Goal: Task Accomplishment & Management: Manage account settings

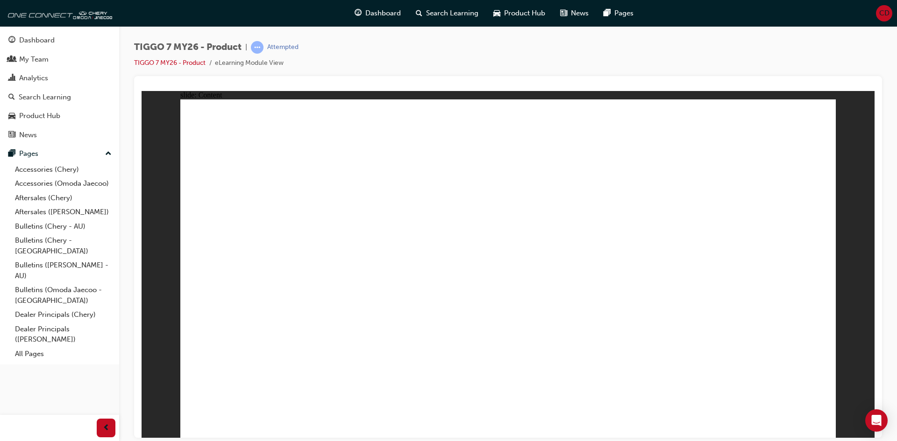
click at [883, 8] on span "CD" at bounding box center [884, 13] width 10 height 11
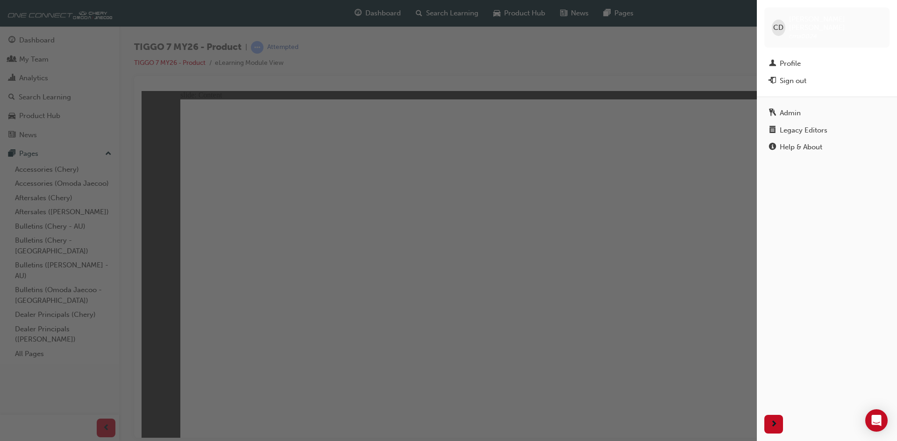
click at [615, 61] on div "button" at bounding box center [378, 220] width 756 height 441
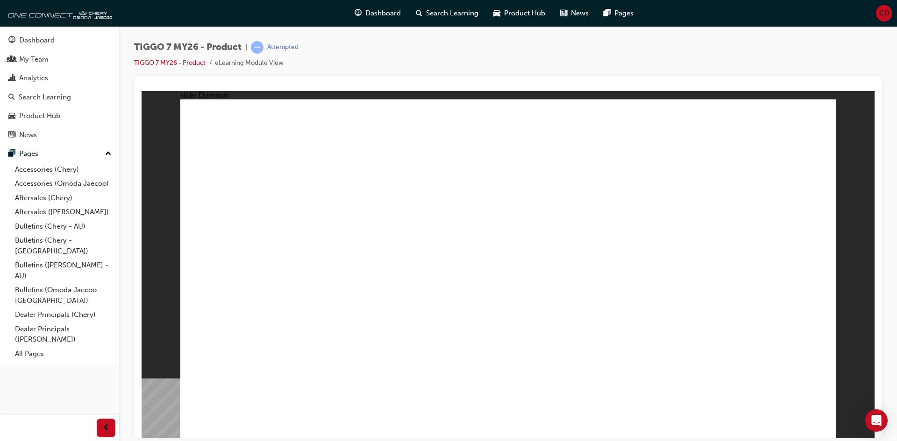
drag, startPoint x: 702, startPoint y: 325, endPoint x: 728, endPoint y: 352, distance: 38.0
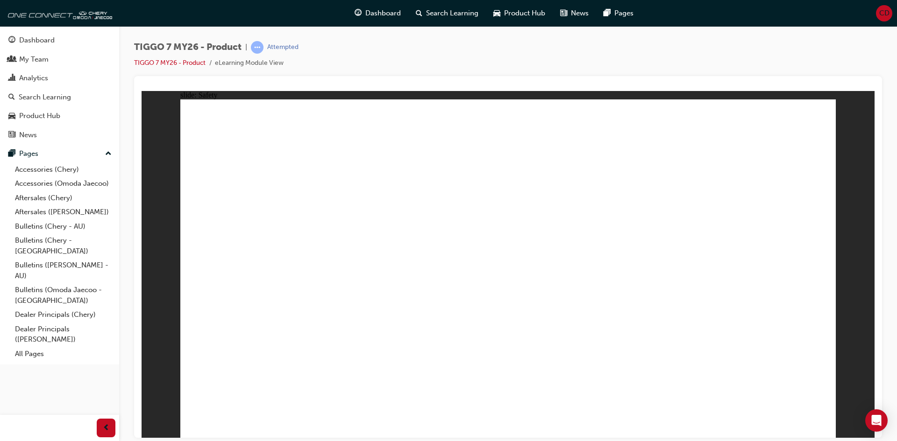
drag, startPoint x: 442, startPoint y: 227, endPoint x: 439, endPoint y: 240, distance: 12.6
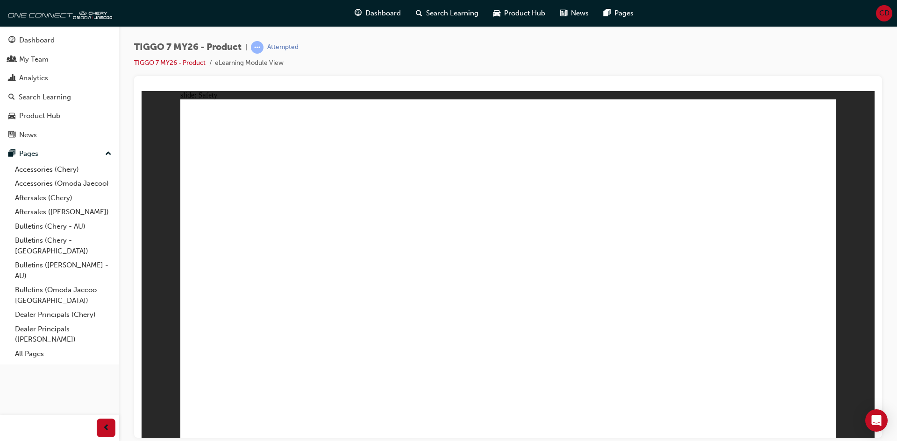
click at [813, 438] on html "slide: Safety 7 SRS AIRBAGS All occupants have airbag protection, including cur…" at bounding box center [507, 264] width 733 height 347
drag, startPoint x: 812, startPoint y: 433, endPoint x: 954, endPoint y: 529, distance: 171.2
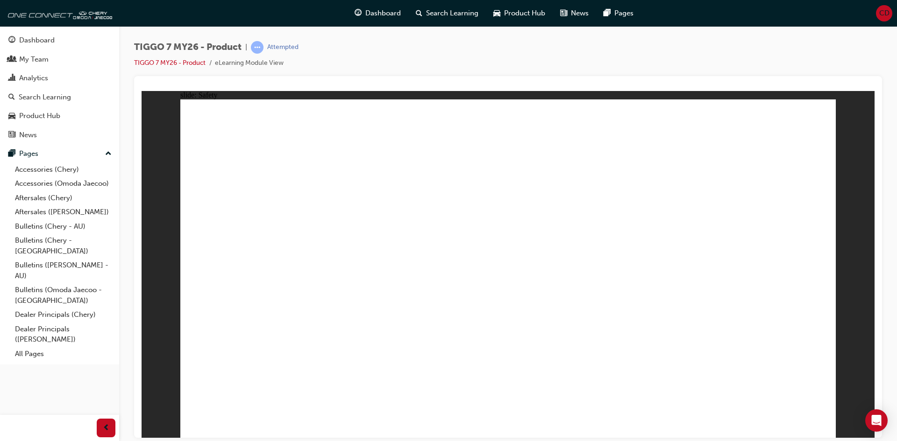
drag, startPoint x: 817, startPoint y: 417, endPoint x: 486, endPoint y: 384, distance: 332.3
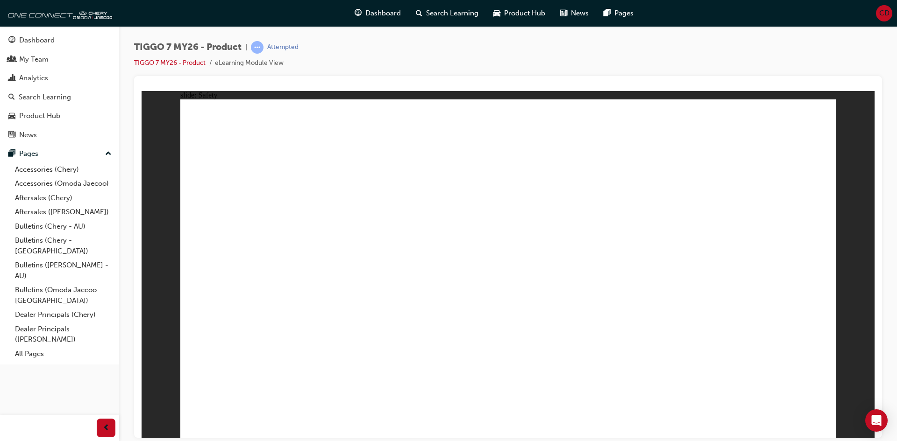
drag, startPoint x: 818, startPoint y: 421, endPoint x: 683, endPoint y: 411, distance: 135.3
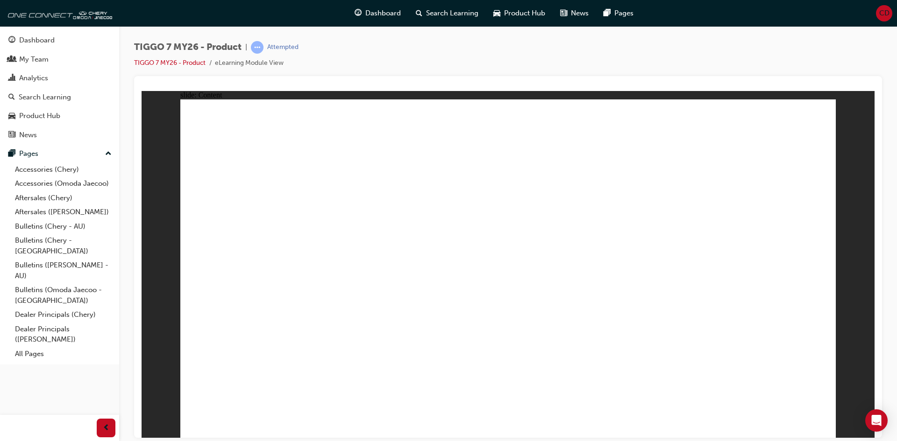
drag, startPoint x: 446, startPoint y: 233, endPoint x: 470, endPoint y: 275, distance: 48.3
drag, startPoint x: 477, startPoint y: 297, endPoint x: 572, endPoint y: 256, distance: 103.1
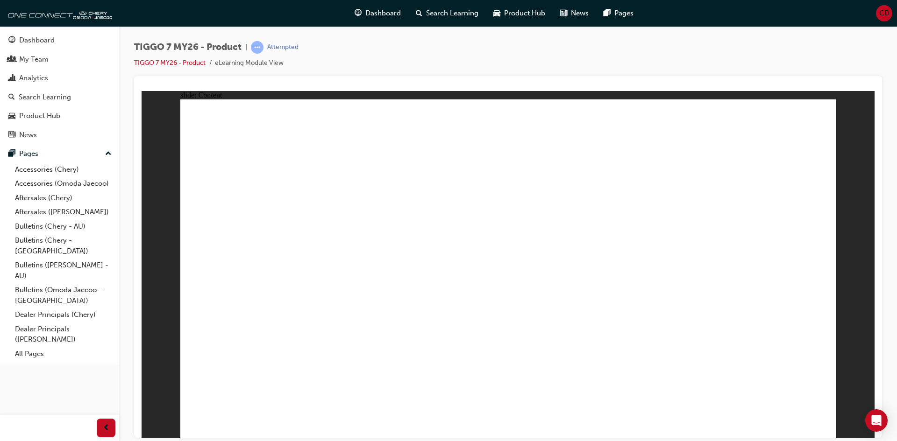
drag, startPoint x: 593, startPoint y: 226, endPoint x: 595, endPoint y: 233, distance: 6.5
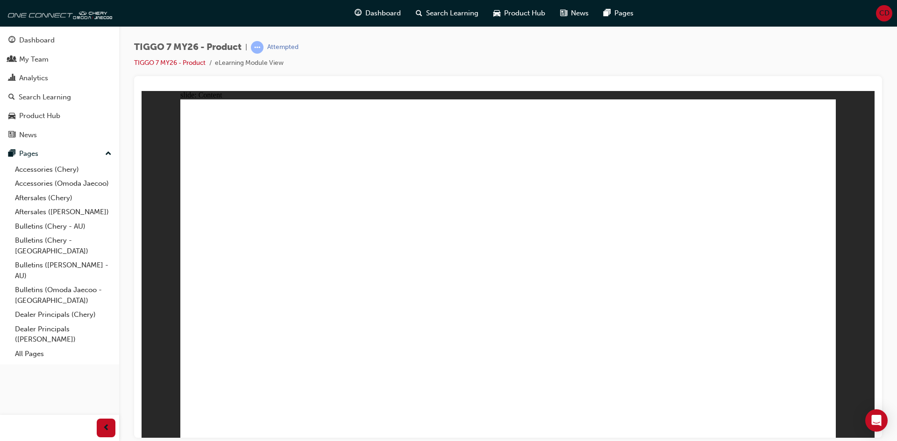
drag, startPoint x: 237, startPoint y: 311, endPoint x: 238, endPoint y: 329, distance: 17.8
drag, startPoint x: 238, startPoint y: 356, endPoint x: 240, endPoint y: 373, distance: 16.5
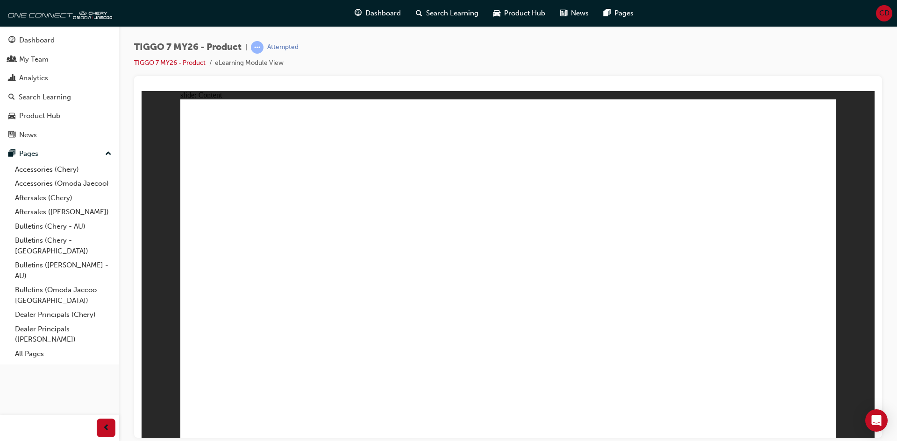
drag, startPoint x: 823, startPoint y: 415, endPoint x: 819, endPoint y: 422, distance: 8.8
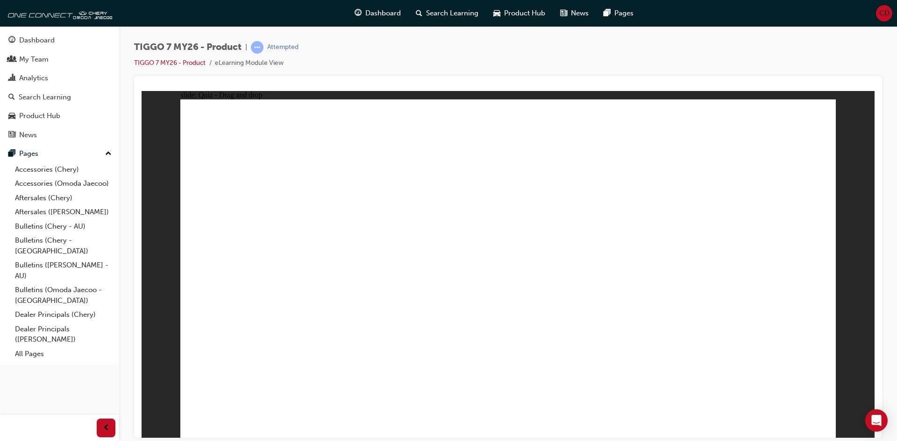
drag, startPoint x: 491, startPoint y: 137, endPoint x: 775, endPoint y: 282, distance: 318.1
drag, startPoint x: 693, startPoint y: 200, endPoint x: 642, endPoint y: 278, distance: 93.1
drag, startPoint x: 783, startPoint y: 289, endPoint x: 523, endPoint y: 291, distance: 259.6
drag, startPoint x: 546, startPoint y: 210, endPoint x: 770, endPoint y: 300, distance: 241.4
drag, startPoint x: 609, startPoint y: 159, endPoint x: 378, endPoint y: 295, distance: 268.1
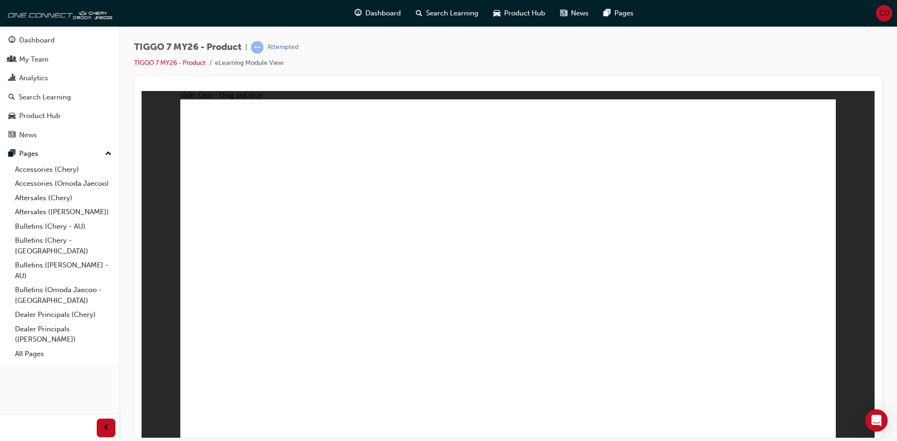
drag, startPoint x: 510, startPoint y: 286, endPoint x: 241, endPoint y: 287, distance: 268.5
drag, startPoint x: 414, startPoint y: 286, endPoint x: 498, endPoint y: 285, distance: 84.1
drag, startPoint x: 768, startPoint y: 128, endPoint x: 384, endPoint y: 276, distance: 411.8
drag, startPoint x: 279, startPoint y: 291, endPoint x: 470, endPoint y: 225, distance: 202.6
drag, startPoint x: 384, startPoint y: 286, endPoint x: 272, endPoint y: 299, distance: 113.3
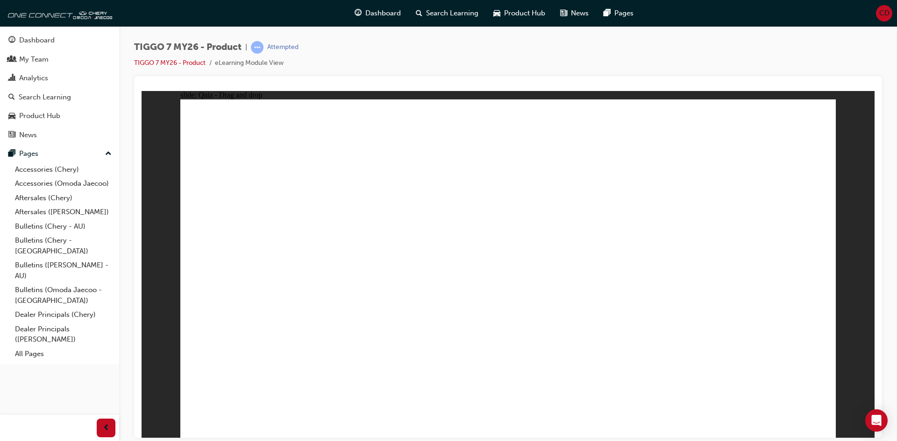
drag, startPoint x: 786, startPoint y: 295, endPoint x: 406, endPoint y: 301, distance: 380.6
drag, startPoint x: 483, startPoint y: 138, endPoint x: 756, endPoint y: 279, distance: 306.6
drag, startPoint x: 537, startPoint y: 172, endPoint x: 287, endPoint y: 311, distance: 285.3
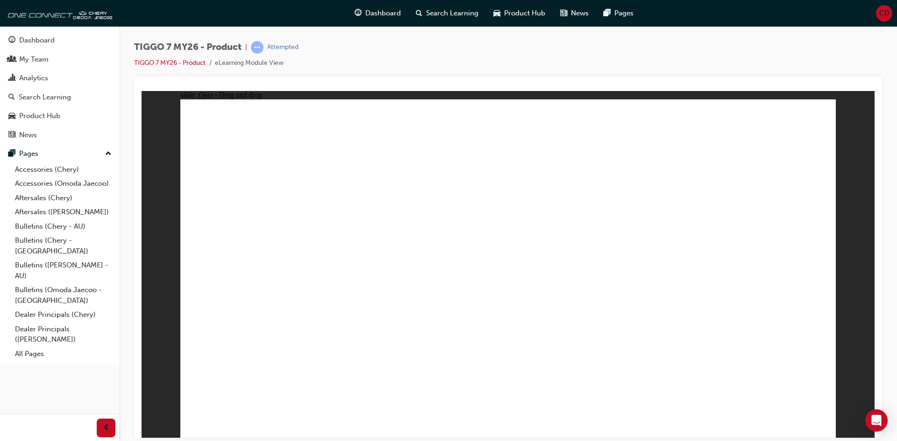
drag, startPoint x: 643, startPoint y: 184, endPoint x: 286, endPoint y: 334, distance: 387.0
drag, startPoint x: 780, startPoint y: 163, endPoint x: 558, endPoint y: 310, distance: 266.0
drag, startPoint x: 290, startPoint y: 335, endPoint x: 557, endPoint y: 336, distance: 267.6
drag, startPoint x: 552, startPoint y: 339, endPoint x: 287, endPoint y: 342, distance: 265.2
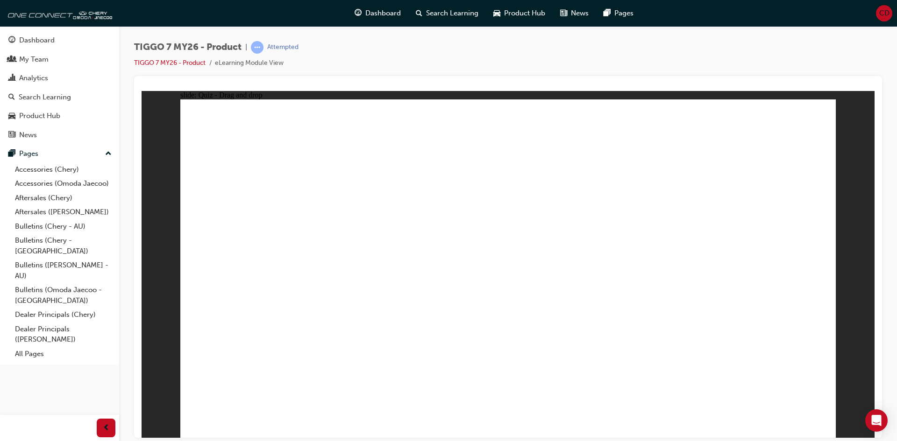
drag, startPoint x: 497, startPoint y: 134, endPoint x: 569, endPoint y: 323, distance: 202.3
drag, startPoint x: 566, startPoint y: 136, endPoint x: 582, endPoint y: 286, distance: 150.8
drag, startPoint x: 565, startPoint y: 143, endPoint x: 594, endPoint y: 314, distance: 172.9
drag, startPoint x: 628, startPoint y: 137, endPoint x: 348, endPoint y: 334, distance: 342.4
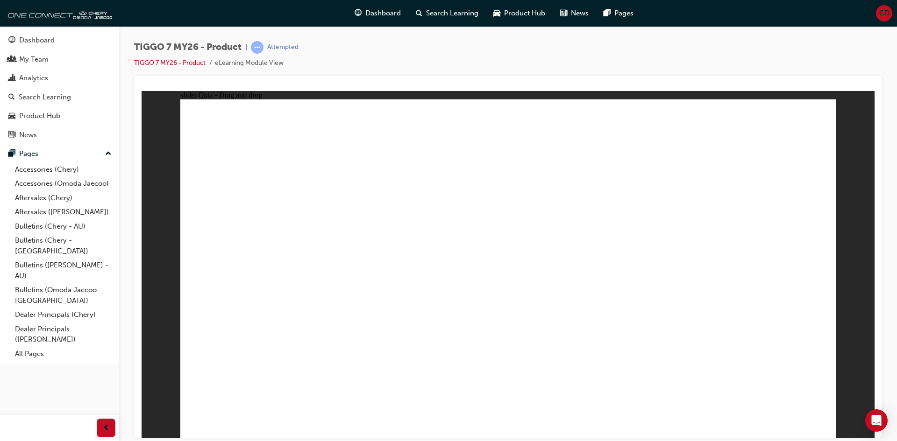
drag, startPoint x: 619, startPoint y: 164, endPoint x: 369, endPoint y: 331, distance: 300.3
drag, startPoint x: 559, startPoint y: 189, endPoint x: 375, endPoint y: 318, distance: 224.9
drag, startPoint x: 499, startPoint y: 157, endPoint x: 429, endPoint y: 307, distance: 165.0
drag, startPoint x: 565, startPoint y: 164, endPoint x: 641, endPoint y: 309, distance: 163.4
drag, startPoint x: 633, startPoint y: 198, endPoint x: 681, endPoint y: 318, distance: 130.3
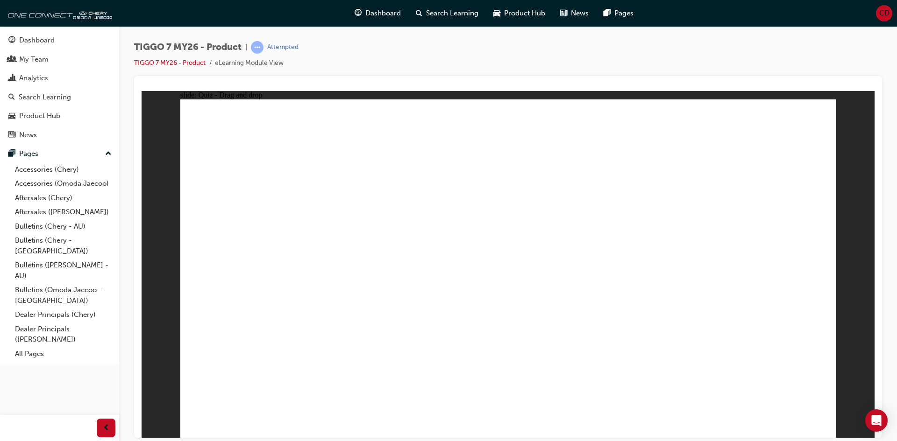
drag, startPoint x: 701, startPoint y: 191, endPoint x: 417, endPoint y: 342, distance: 322.3
drag, startPoint x: 711, startPoint y: 145, endPoint x: 649, endPoint y: 326, distance: 191.8
drag, startPoint x: 772, startPoint y: 138, endPoint x: 395, endPoint y: 346, distance: 430.3
drag, startPoint x: 701, startPoint y: 163, endPoint x: 380, endPoint y: 328, distance: 361.5
drag, startPoint x: 780, startPoint y: 163, endPoint x: 617, endPoint y: 327, distance: 231.1
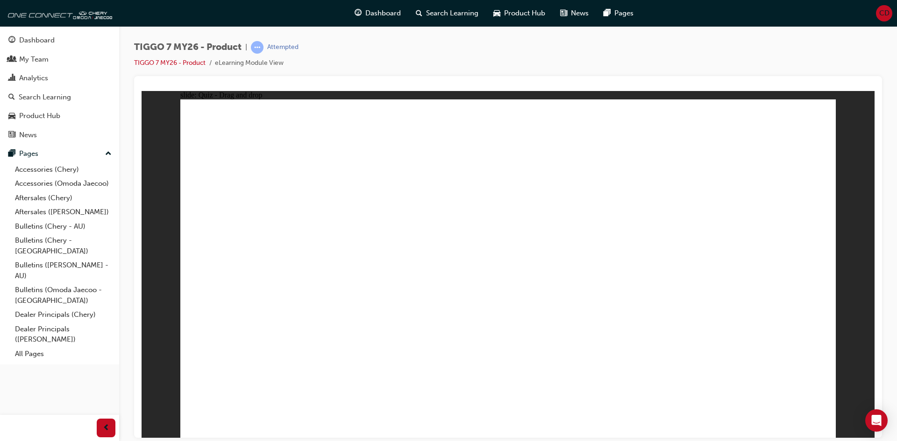
drag, startPoint x: 749, startPoint y: 161, endPoint x: 585, endPoint y: 303, distance: 217.5
drag, startPoint x: 639, startPoint y: 149, endPoint x: 343, endPoint y: 297, distance: 331.2
drag, startPoint x: 503, startPoint y: 165, endPoint x: 325, endPoint y: 330, distance: 242.2
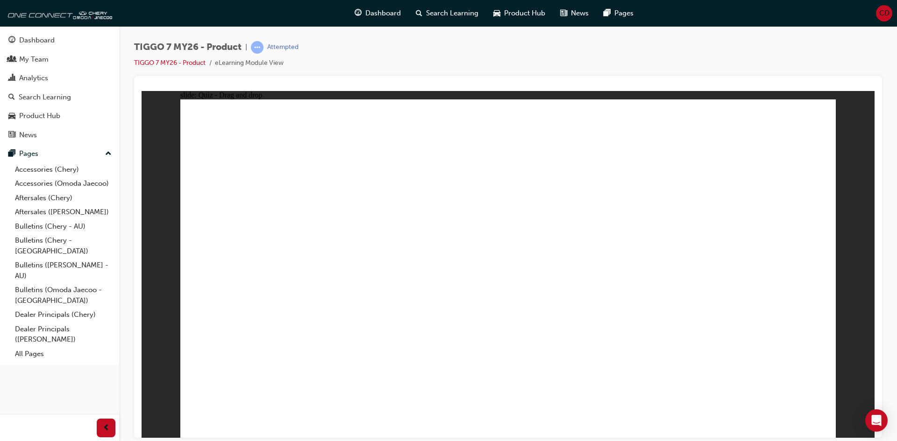
radio input "true"
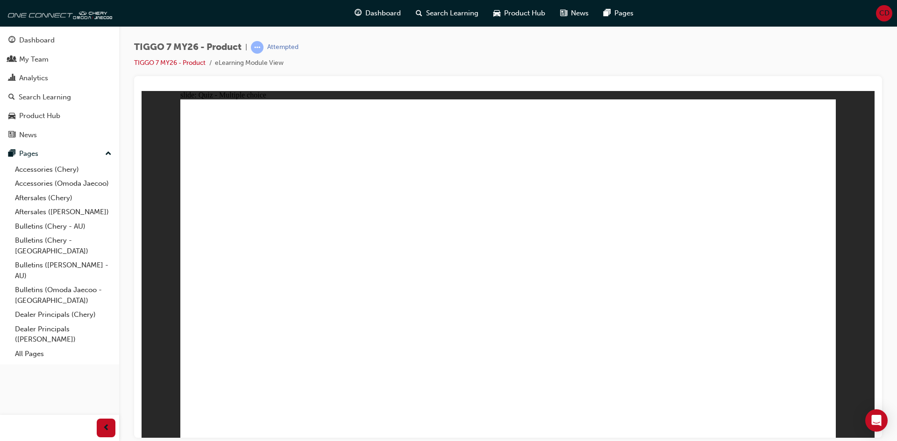
drag, startPoint x: 513, startPoint y: 139, endPoint x: 563, endPoint y: 342, distance: 208.8
drag, startPoint x: 644, startPoint y: 134, endPoint x: 633, endPoint y: 333, distance: 200.2
drag, startPoint x: 737, startPoint y: 131, endPoint x: 647, endPoint y: 324, distance: 212.5
drag, startPoint x: 747, startPoint y: 161, endPoint x: 640, endPoint y: 324, distance: 195.6
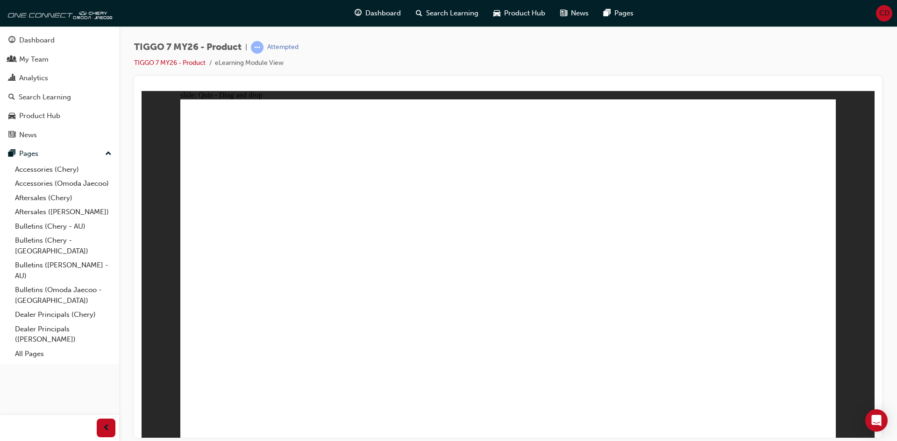
drag, startPoint x: 646, startPoint y: 196, endPoint x: 610, endPoint y: 317, distance: 126.2
drag, startPoint x: 635, startPoint y: 161, endPoint x: 656, endPoint y: 334, distance: 174.0
drag, startPoint x: 537, startPoint y: 161, endPoint x: 566, endPoint y: 340, distance: 182.2
drag, startPoint x: 538, startPoint y: 320, endPoint x: 517, endPoint y: 320, distance: 21.5
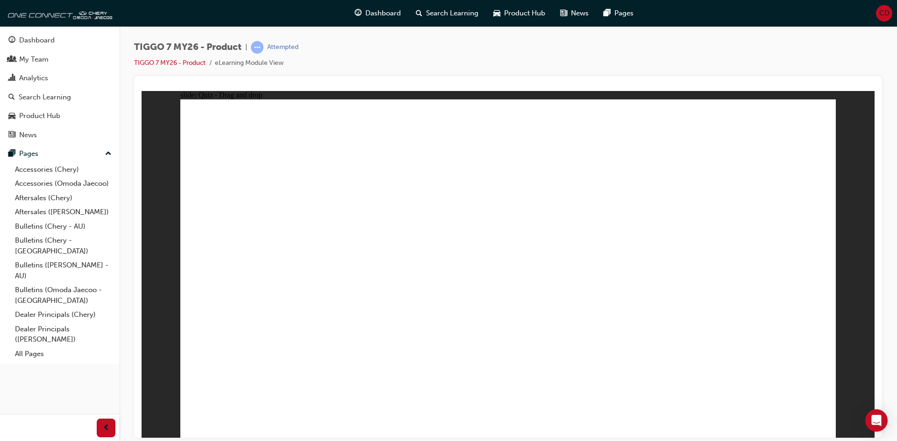
radio input "true"
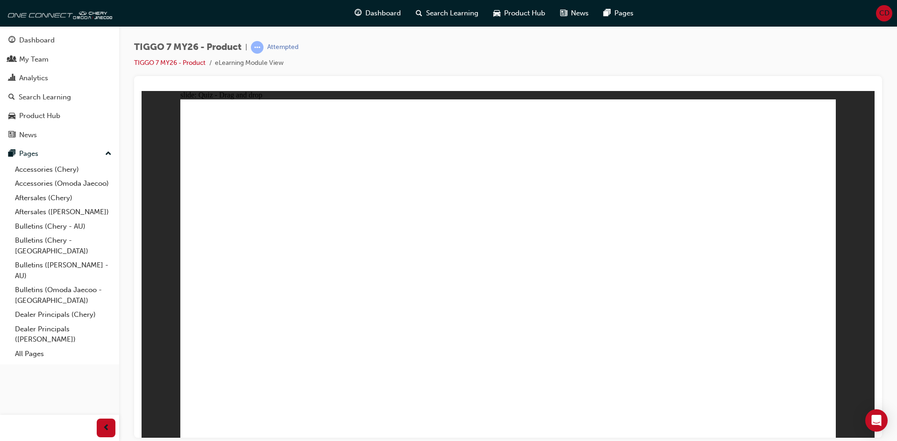
drag, startPoint x: 690, startPoint y: 237, endPoint x: 746, endPoint y: 306, distance: 88.7
drag, startPoint x: 546, startPoint y: 193, endPoint x: 500, endPoint y: 279, distance: 98.0
drag, startPoint x: 494, startPoint y: 134, endPoint x: 626, endPoint y: 290, distance: 204.4
drag, startPoint x: 605, startPoint y: 143, endPoint x: 372, endPoint y: 293, distance: 277.1
drag, startPoint x: 763, startPoint y: 134, endPoint x: 279, endPoint y: 287, distance: 507.9
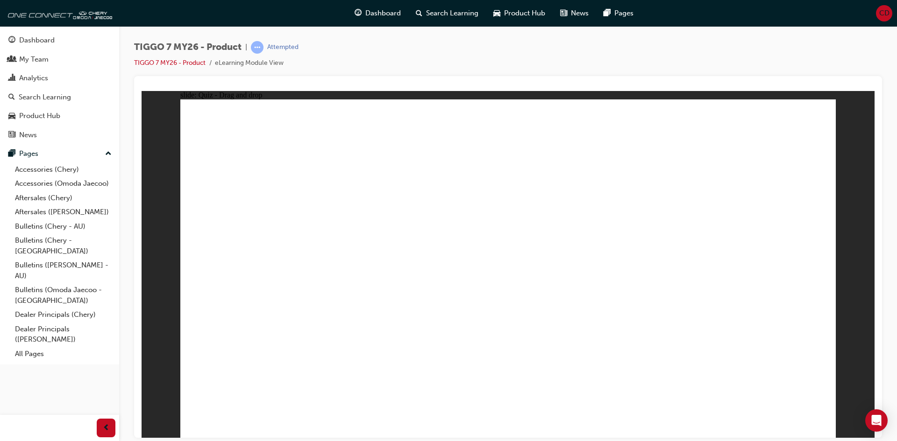
radio input "true"
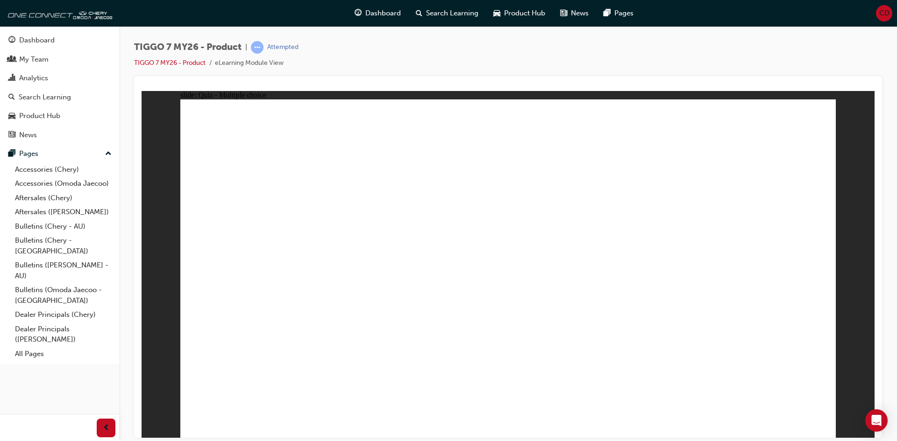
radio input "true"
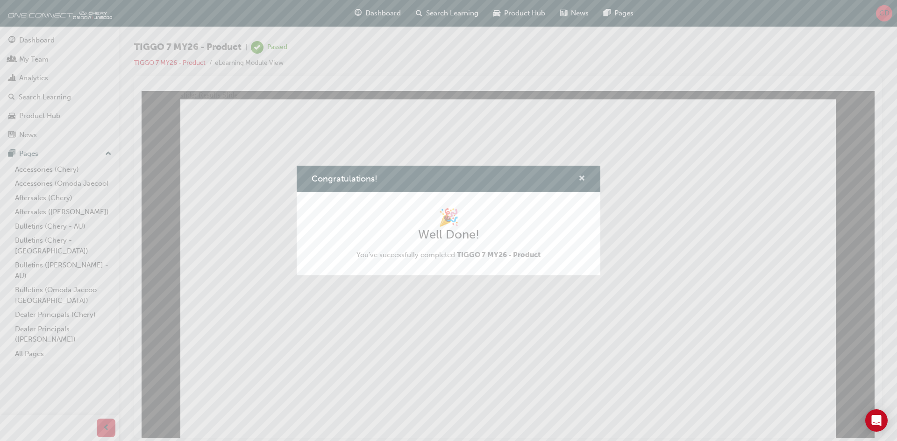
click at [581, 179] on span "cross-icon" at bounding box center [581, 179] width 7 height 8
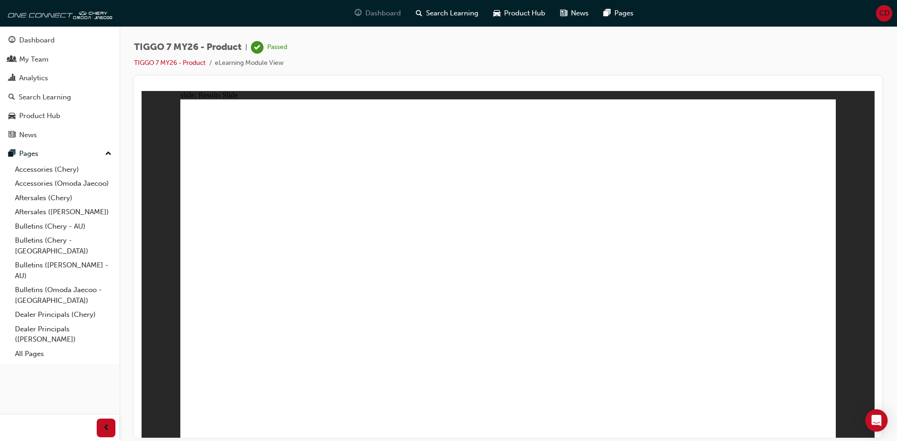
click at [389, 12] on span "Dashboard" at bounding box center [382, 13] width 35 height 11
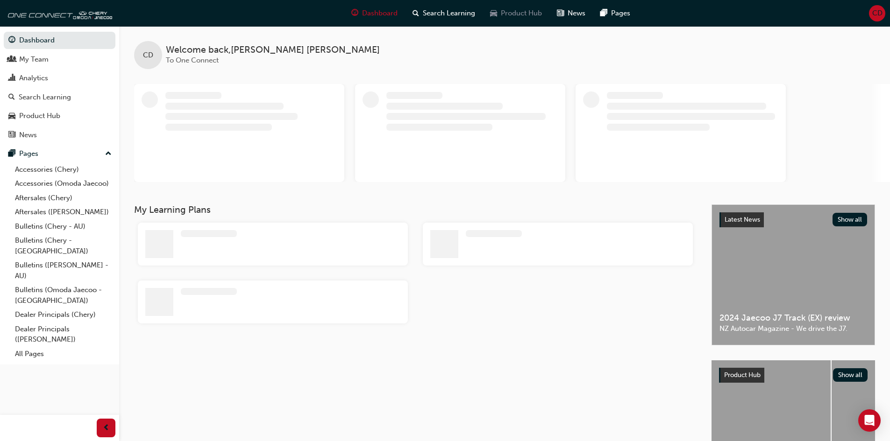
click at [525, 13] on span "Product Hub" at bounding box center [521, 13] width 41 height 11
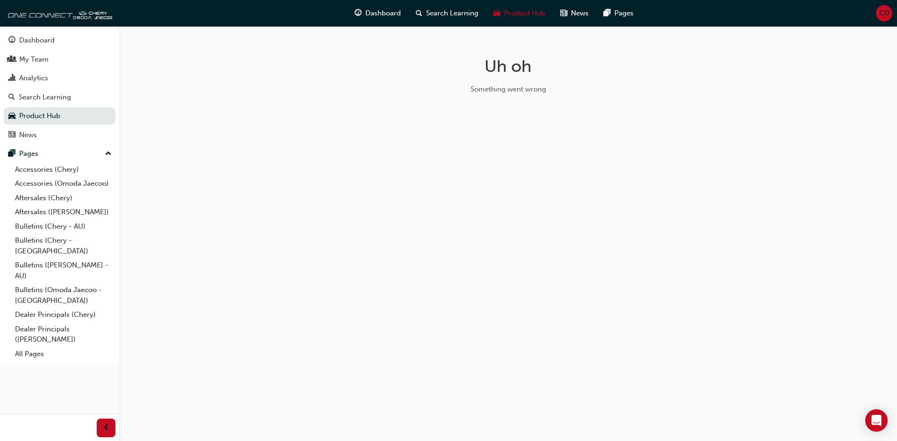
click at [508, 57] on h1 "Uh oh" at bounding box center [508, 66] width 296 height 21
click at [512, 22] on div "Product Hub" at bounding box center [519, 13] width 67 height 19
click at [513, 10] on span "Product Hub" at bounding box center [524, 13] width 41 height 11
click at [448, 14] on span "Search Learning" at bounding box center [452, 13] width 52 height 11
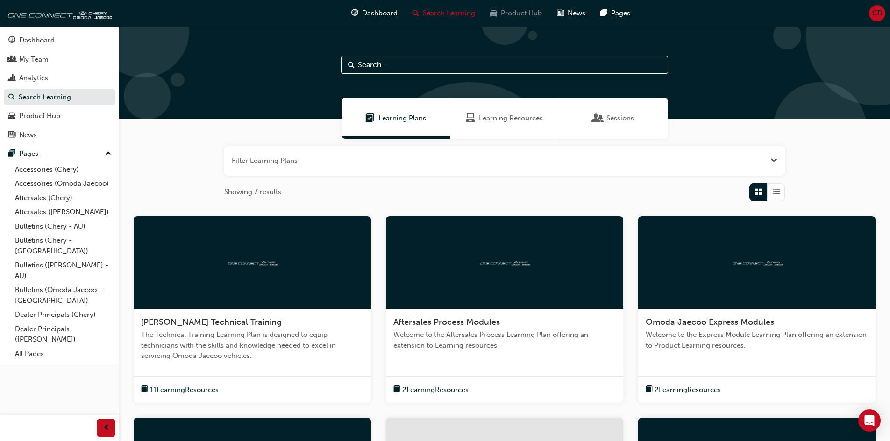
click at [504, 11] on span "Product Hub" at bounding box center [521, 13] width 41 height 11
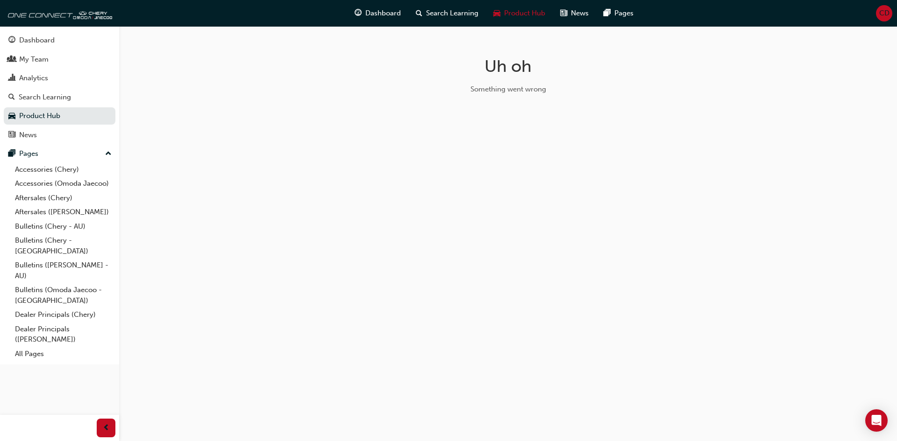
click at [504, 11] on span "Product Hub" at bounding box center [524, 13] width 41 height 11
click at [517, 21] on div "Product Hub" at bounding box center [519, 13] width 67 height 19
click at [893, 13] on div "Dashboard Search Learning Product Hub News Pages CD" at bounding box center [448, 13] width 897 height 27
click at [884, 11] on span "CD" at bounding box center [884, 13] width 10 height 11
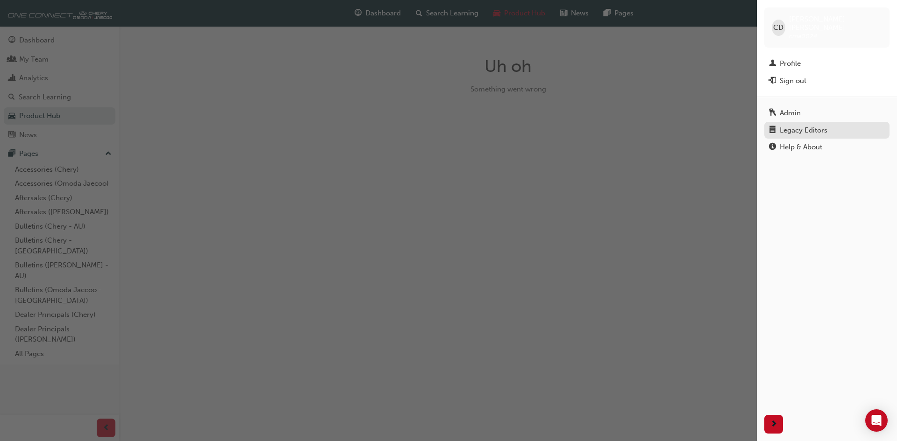
click at [822, 125] on div "Legacy Editors" at bounding box center [803, 130] width 48 height 11
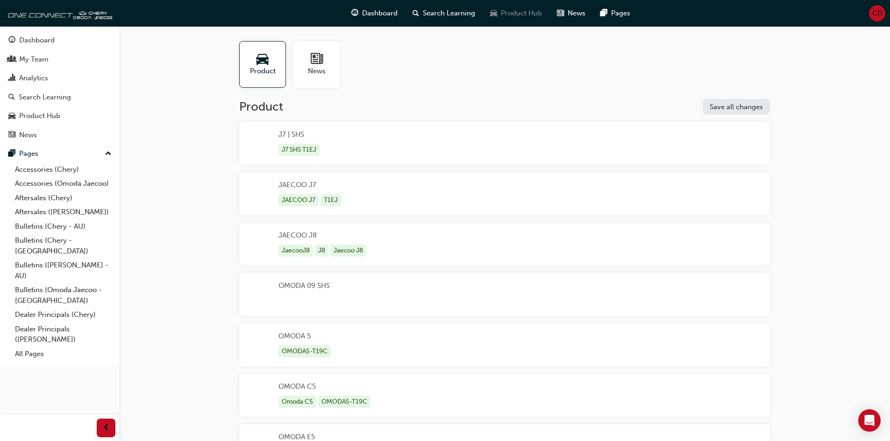
click at [515, 18] on span "Product Hub" at bounding box center [521, 13] width 41 height 11
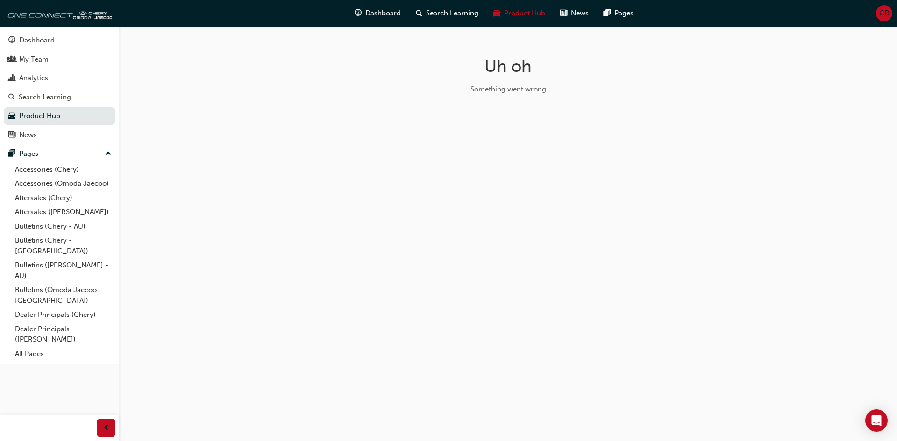
click at [515, 18] on span "Product Hub" at bounding box center [524, 13] width 41 height 11
click at [452, 12] on span "Search Learning" at bounding box center [452, 13] width 52 height 11
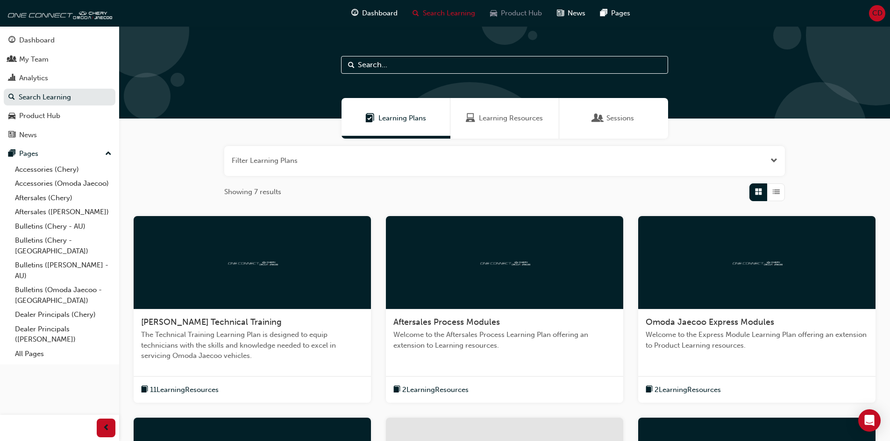
click at [515, 12] on span "Product Hub" at bounding box center [521, 13] width 41 height 11
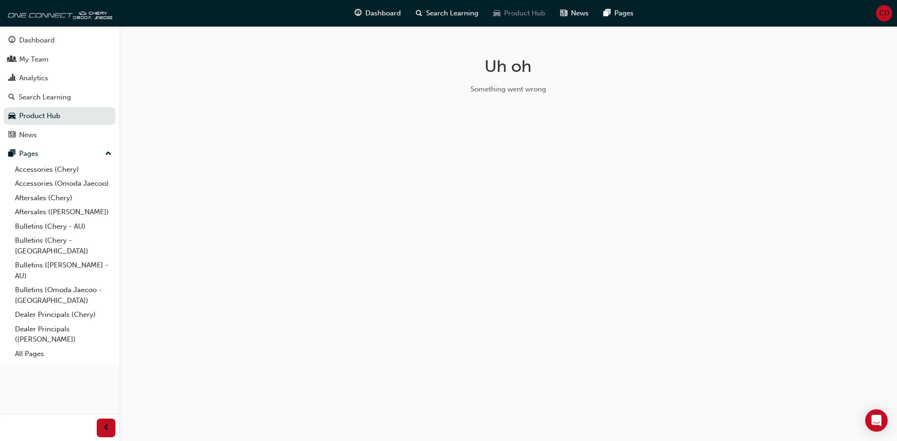
click at [516, 12] on span "Product Hub" at bounding box center [524, 13] width 41 height 11
drag, startPoint x: 509, startPoint y: 84, endPoint x: 496, endPoint y: 80, distance: 13.3
click at [496, 80] on div "Uh oh Something went wrong" at bounding box center [508, 79] width 304 height 106
click at [576, 17] on span "News" at bounding box center [580, 13] width 18 height 11
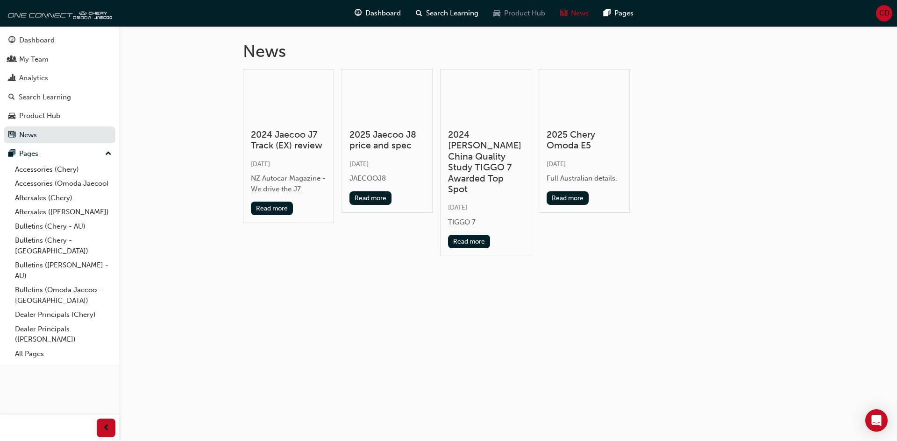
click at [519, 11] on span "Product Hub" at bounding box center [524, 13] width 41 height 11
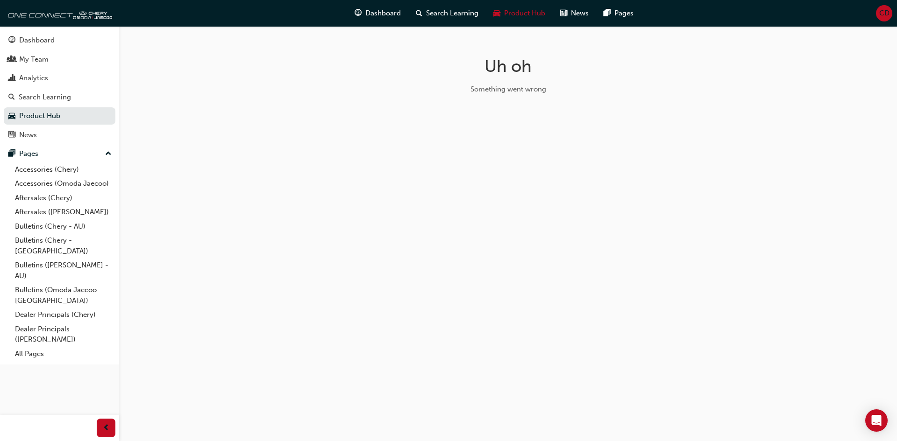
click at [886, 12] on span "CD" at bounding box center [884, 13] width 10 height 11
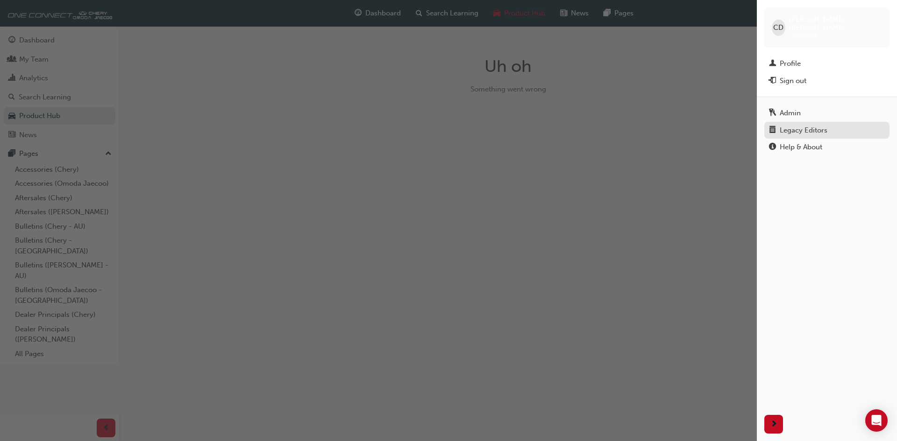
click at [804, 126] on div "Legacy Editors" at bounding box center [803, 130] width 48 height 11
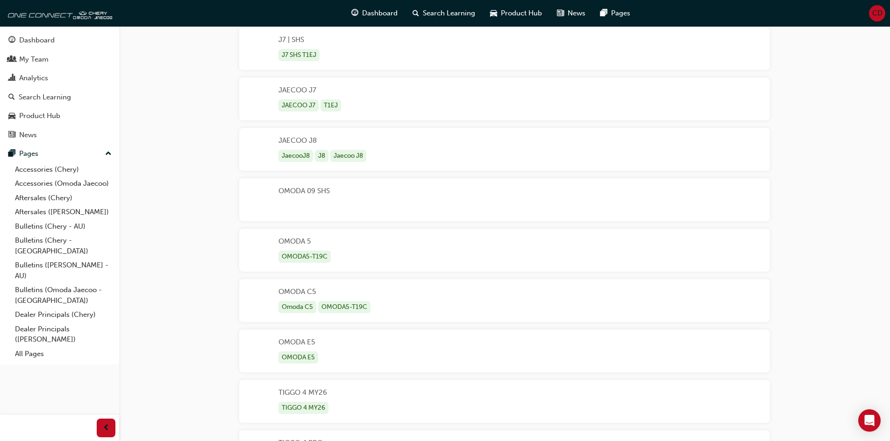
scroll to position [280, 0]
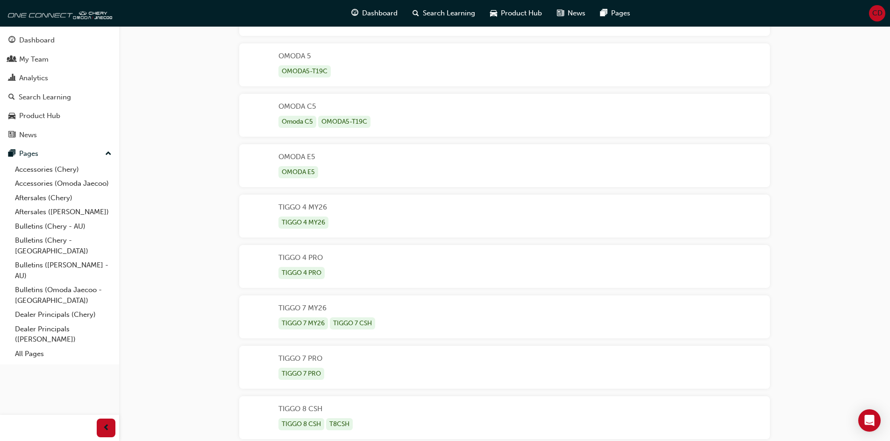
click at [420, 309] on div "TIGGO 7 MY26 TIGGO 7 MY26 TIGGO 7 CSH" at bounding box center [504, 317] width 530 height 43
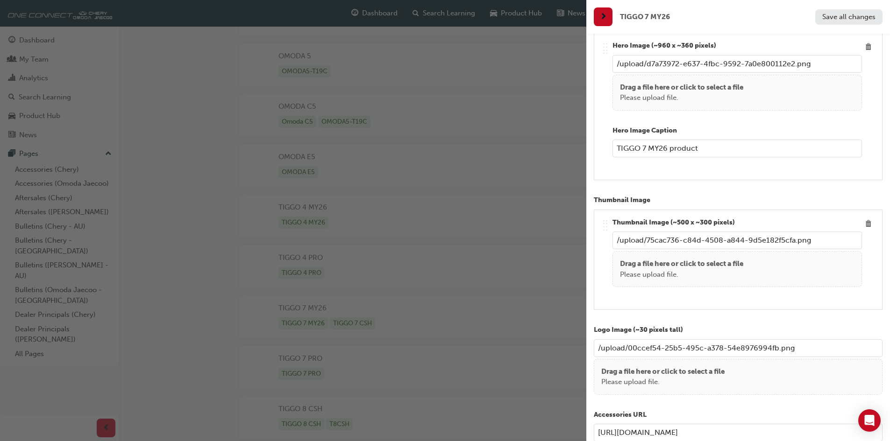
scroll to position [0, 0]
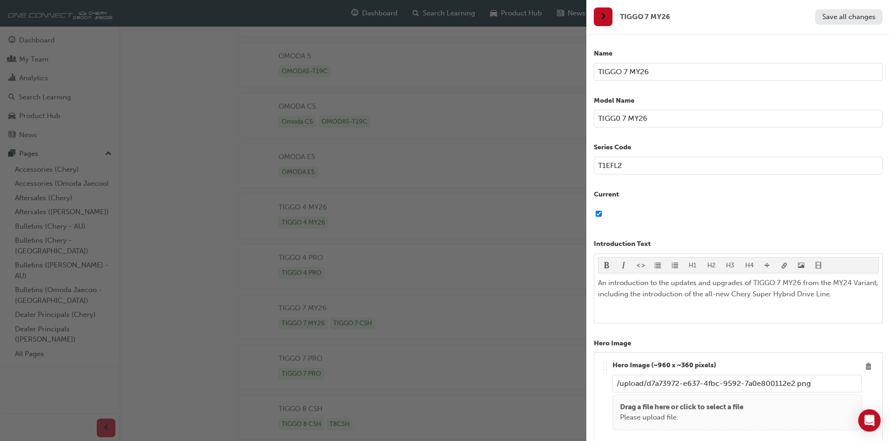
click at [648, 163] on input "T1EFL2" at bounding box center [738, 166] width 289 height 18
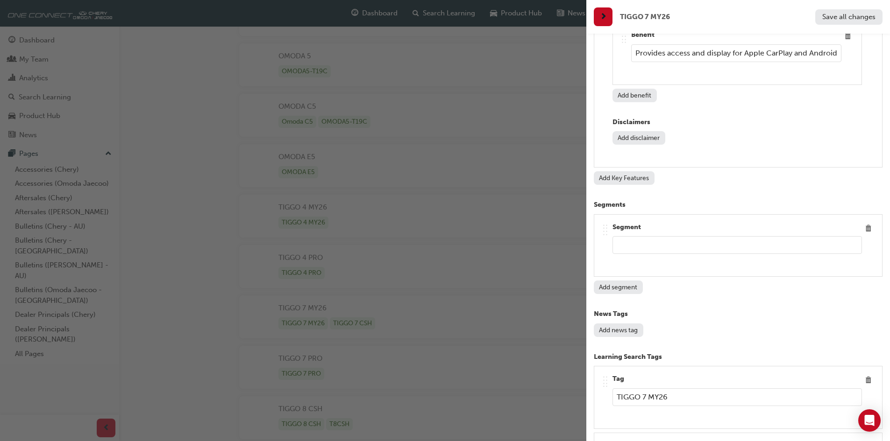
scroll to position [4296, 0]
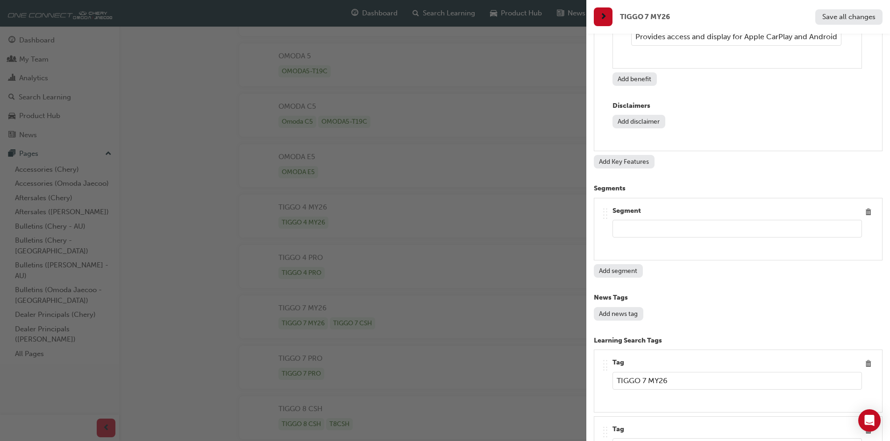
click at [678, 229] on input "text" at bounding box center [736, 229] width 249 height 18
type input "SUV"
click at [841, 23] on button "Save all changes" at bounding box center [848, 16] width 67 height 15
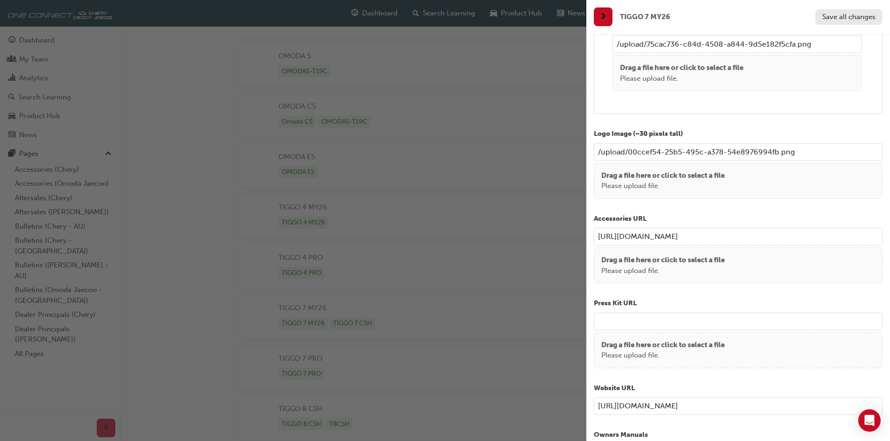
scroll to position [0, 0]
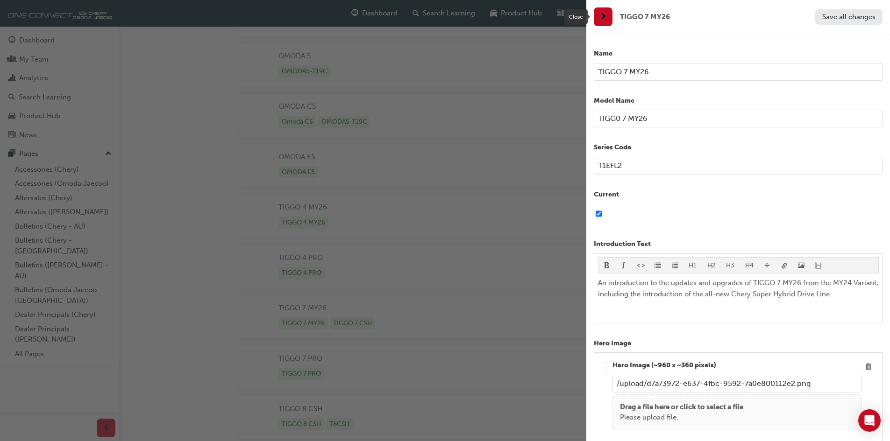
click at [603, 17] on span "next-icon" at bounding box center [603, 17] width 7 height 12
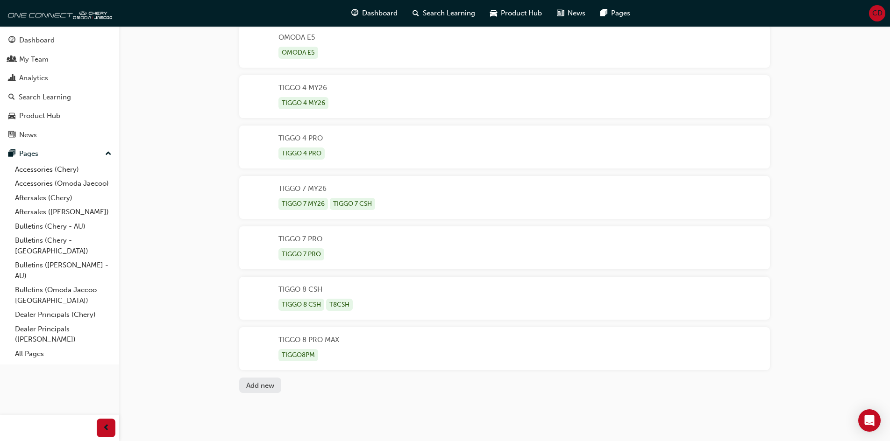
scroll to position [405, 0]
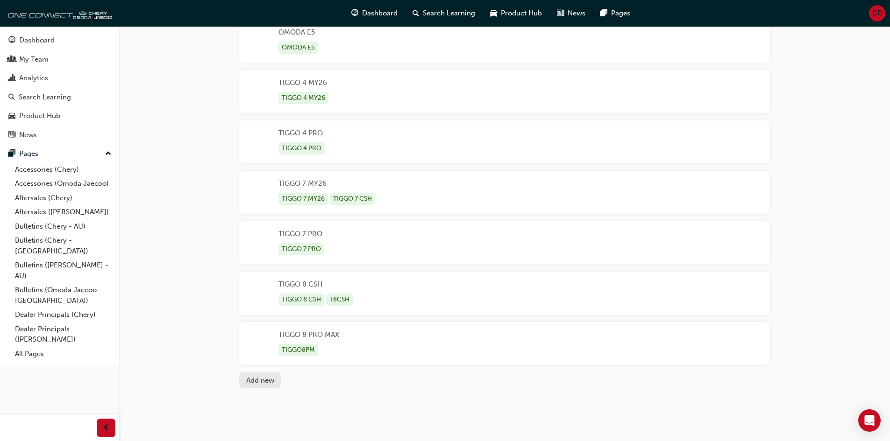
click at [366, 281] on div "TIGGO 8 CSH TIGGO 8 CSH T8CSH" at bounding box center [504, 293] width 530 height 43
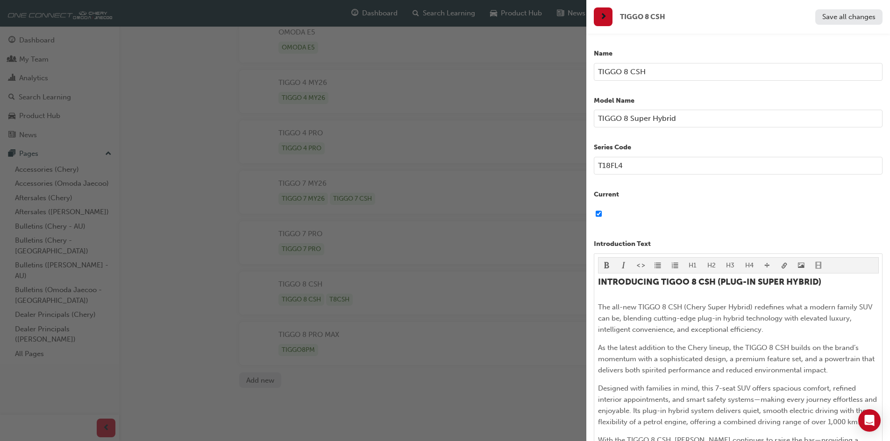
click at [432, 264] on div "button" at bounding box center [293, 220] width 586 height 441
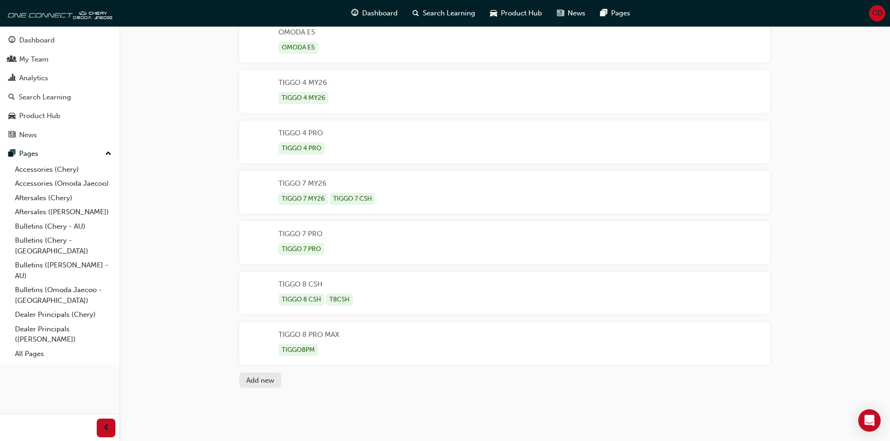
click at [415, 190] on div "TIGGO 7 MY26 TIGGO 7 MY26 TIGGO 7 CSH" at bounding box center [504, 192] width 530 height 43
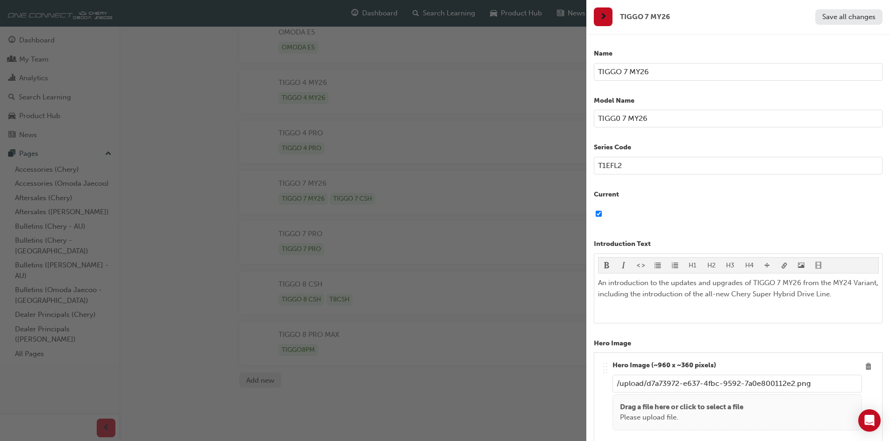
click at [415, 190] on div "button" at bounding box center [293, 220] width 586 height 441
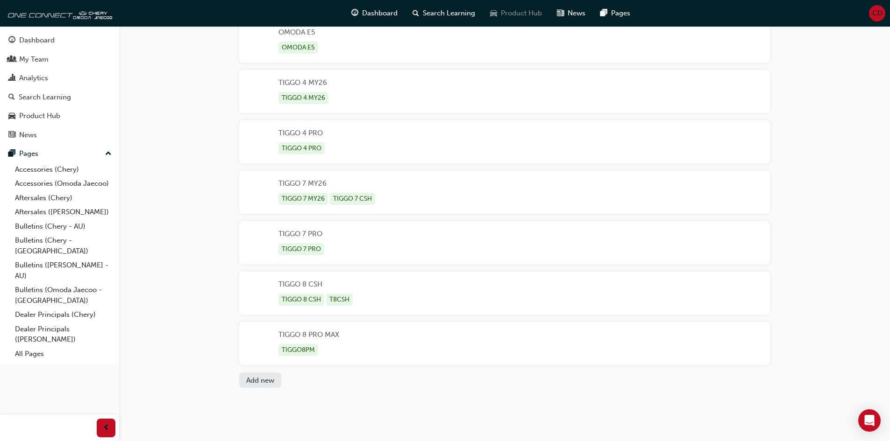
click at [523, 17] on span "Product Hub" at bounding box center [521, 13] width 41 height 11
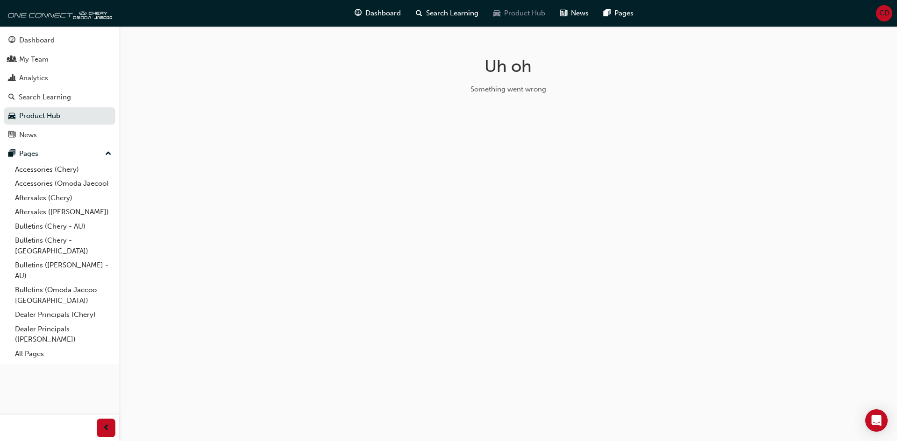
click at [515, 11] on span "Product Hub" at bounding box center [524, 13] width 41 height 11
click at [386, 10] on span "Dashboard" at bounding box center [382, 13] width 35 height 11
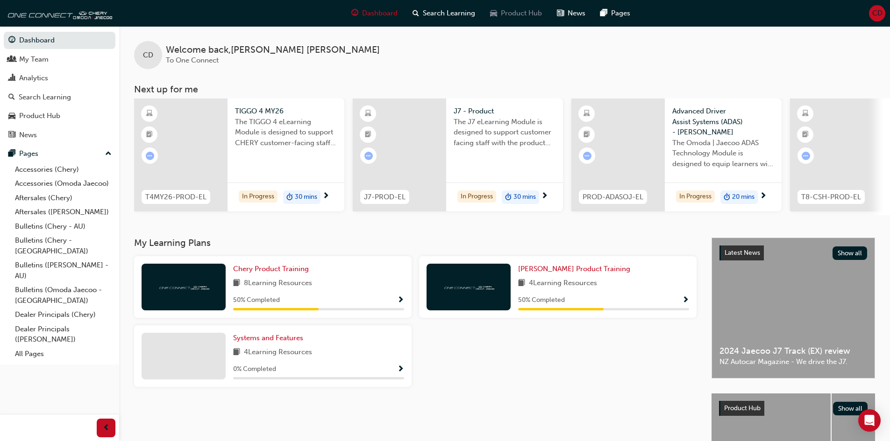
click at [524, 21] on div "Product Hub" at bounding box center [515, 13] width 67 height 19
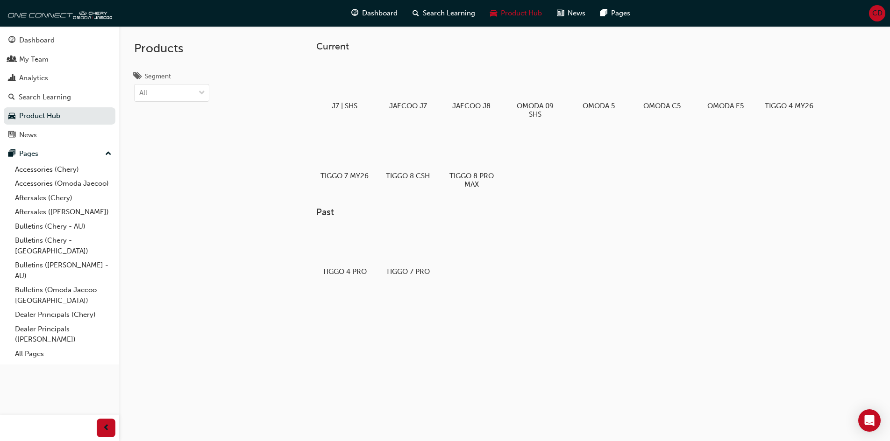
click at [621, 320] on div "Current J7 | SHS JAECOO J7 JAECOO J8 OMODA 09 SHS OMODA 5 OMODA C5 OMODA E5 TIG…" at bounding box center [581, 182] width 560 height 283
click at [170, 345] on div "Products Segment All" at bounding box center [171, 246] width 105 height 441
drag, startPoint x: 175, startPoint y: 137, endPoint x: 217, endPoint y: 216, distance: 90.0
click at [217, 216] on div "Products Segment All" at bounding box center [171, 246] width 105 height 441
